Goal: Communication & Community: Answer question/provide support

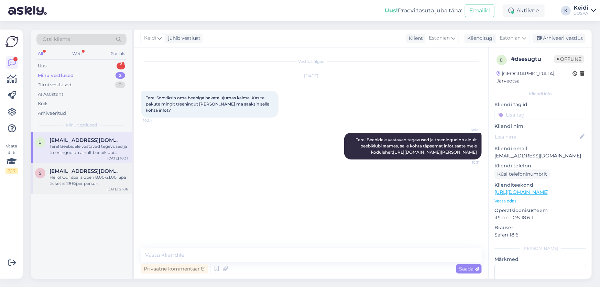
click at [108, 171] on span "[EMAIL_ADDRESS][DOMAIN_NAME]" at bounding box center [84, 171] width 71 height 6
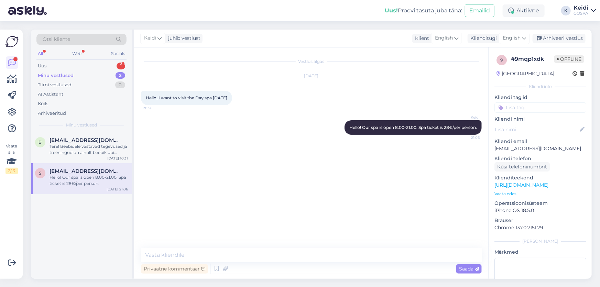
click at [83, 76] on div "Minu vestlused 2" at bounding box center [81, 76] width 90 height 10
click at [86, 65] on div "Uus 1" at bounding box center [81, 66] width 90 height 10
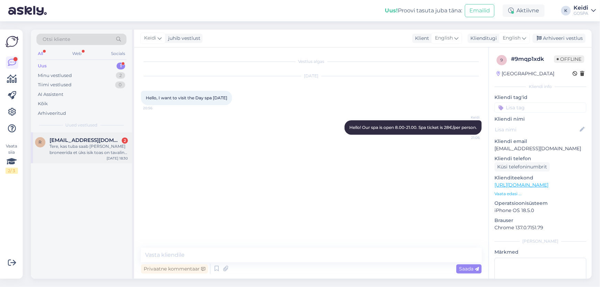
click at [88, 150] on div "Tere, kas tuba saab [PERSON_NAME] broneerida et üks isik toas on tavaline ööbij…" at bounding box center [88, 149] width 78 height 12
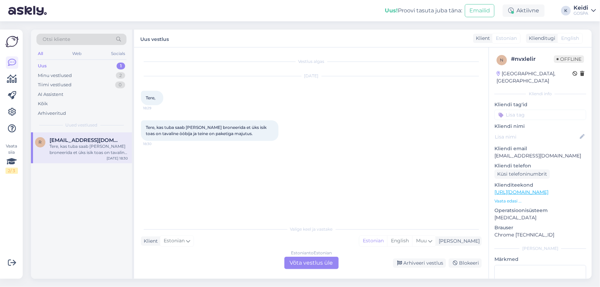
click at [323, 261] on div "Estonian to Estonian Võta vestlus üle" at bounding box center [311, 263] width 54 height 12
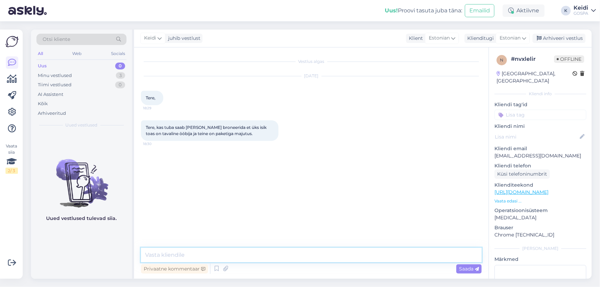
click at [182, 256] on textarea at bounding box center [311, 255] width 341 height 14
click at [169, 255] on textarea "Tere. Jah saab [PERSON_NAME] broneerida." at bounding box center [311, 255] width 341 height 14
click at [260, 254] on textarea "Tere. Jah, saab [PERSON_NAME] broneerida." at bounding box center [311, 255] width 341 height 14
drag, startPoint x: 311, startPoint y: 256, endPoint x: 247, endPoint y: 260, distance: 64.4
click at [247, 260] on textarea "Tere. Jah, saab [PERSON_NAME] broneerida. Paketita majutuja maksab" at bounding box center [311, 255] width 341 height 14
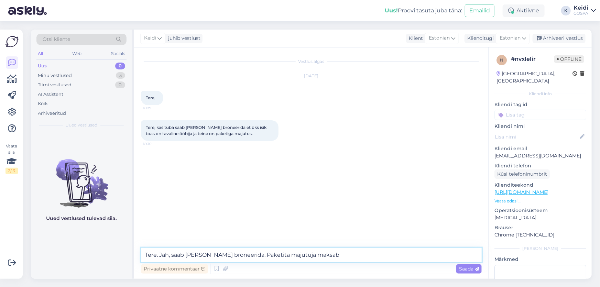
click at [317, 254] on textarea "Tere. Jah, saab [PERSON_NAME] broneerida. Paketita majutuja maksab" at bounding box center [311, 255] width 341 height 14
type textarea "Tere. Jah, saab [PERSON_NAME] broneerida."
click at [472, 271] on span "Saada" at bounding box center [469, 269] width 20 height 6
